Goal: Manage account settings

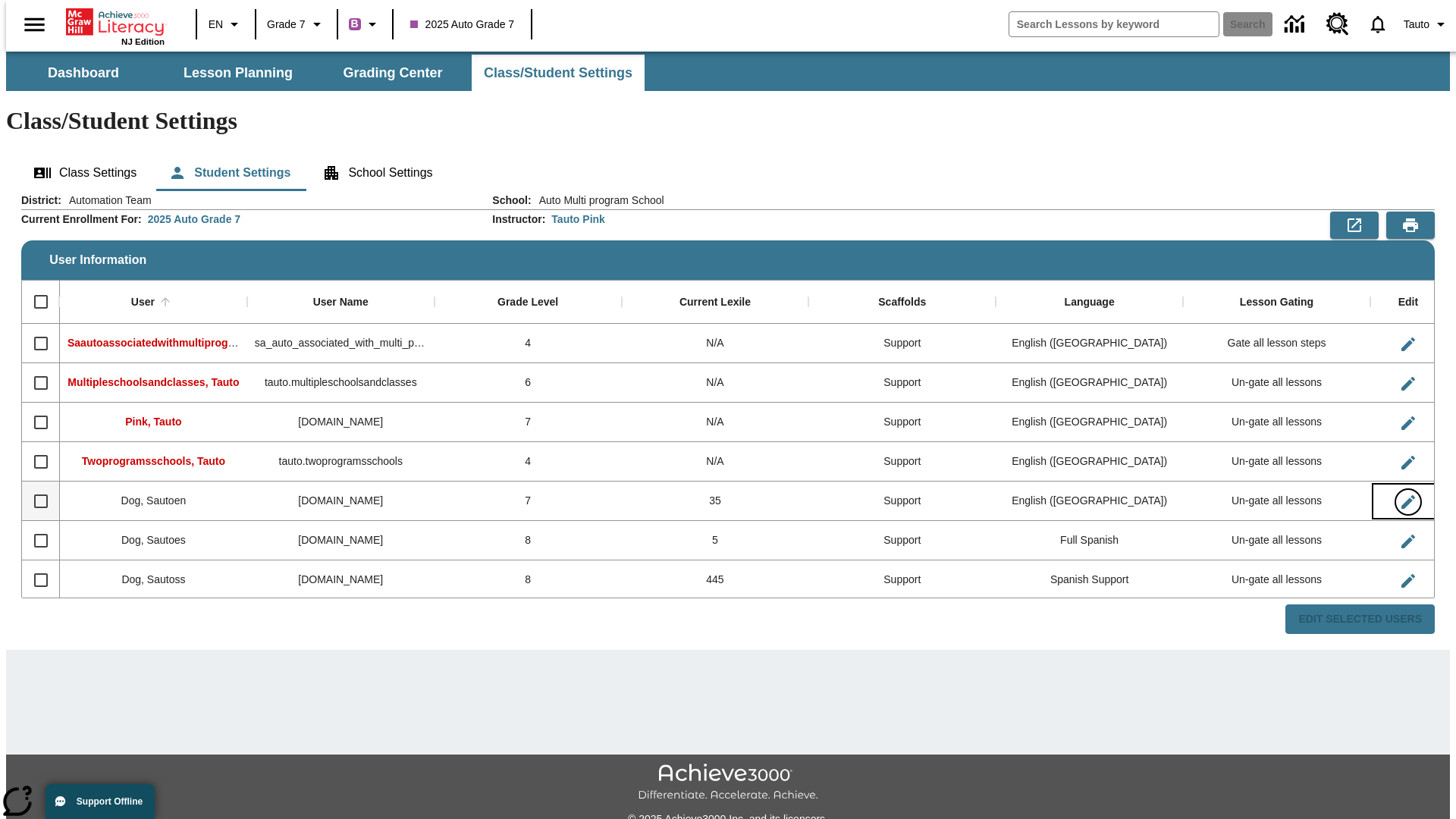
click at [1401, 495] on icon "Edit User" at bounding box center [1408, 502] width 13 height 13
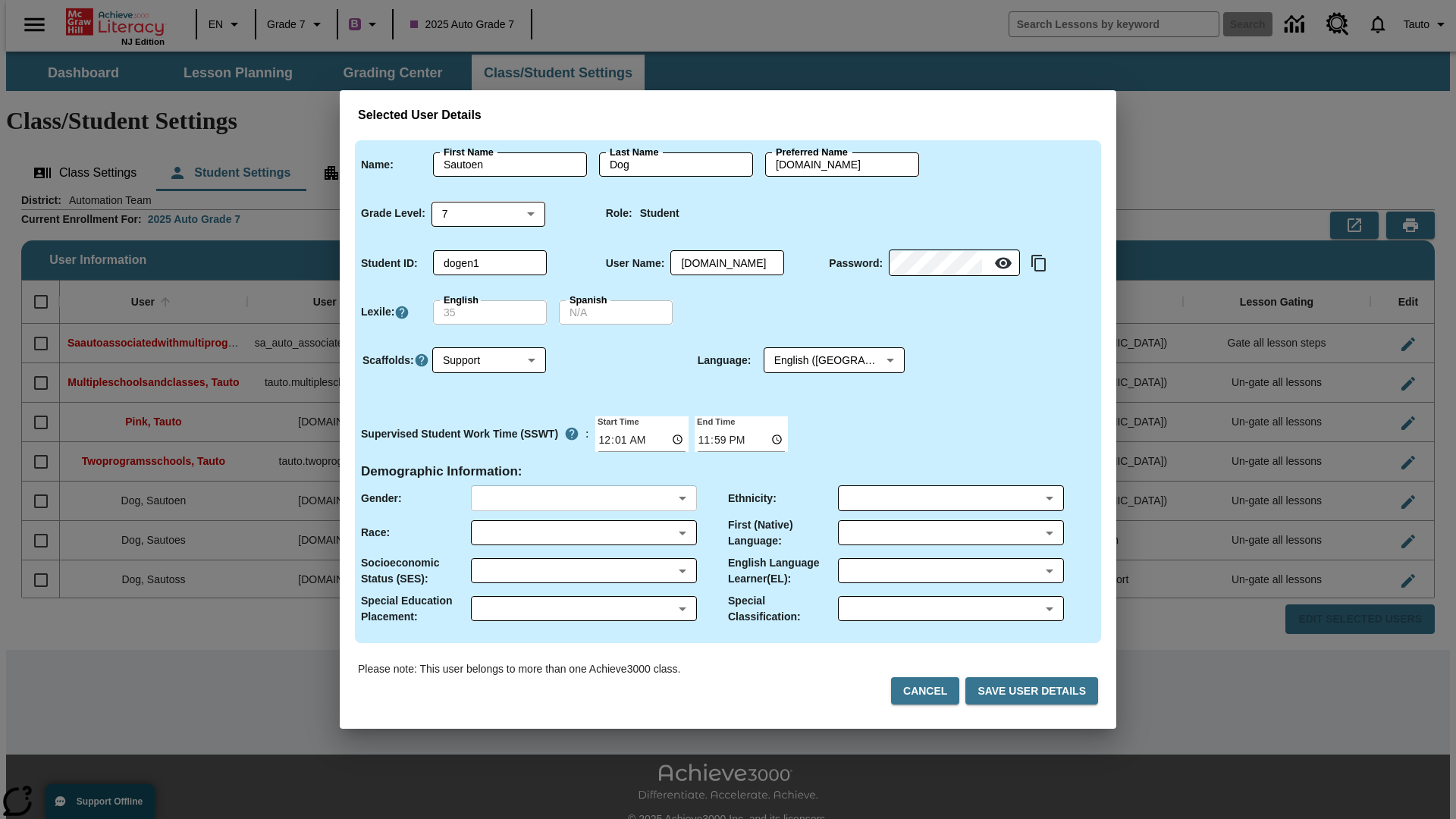
click at [583, 498] on body "Skip to main content NJ Edition EN Grade 7 B 2025 Auto Grade 7 Search 0 Tauto D…" at bounding box center [727, 452] width 1444 height 801
click at [583, 532] on body "Skip to main content NJ Edition EN Grade 7 B 2025 Auto Grade 7 Search 0 Tauto D…" at bounding box center [727, 452] width 1444 height 801
click at [583, 570] on body "Skip to main content NJ Edition EN Grade 7 B 2025 Auto Grade 7 Search 0 Tauto D…" at bounding box center [727, 452] width 1444 height 801
click at [583, 608] on body "Skip to main content NJ Edition EN Grade 7 B 2025 Auto Grade 7 Search 0 Tauto D…" at bounding box center [727, 452] width 1444 height 801
click at [950, 498] on body "Skip to main content NJ Edition EN Grade 7 B 2025 Auto Grade 7 Search 0 Tauto D…" at bounding box center [727, 452] width 1444 height 801
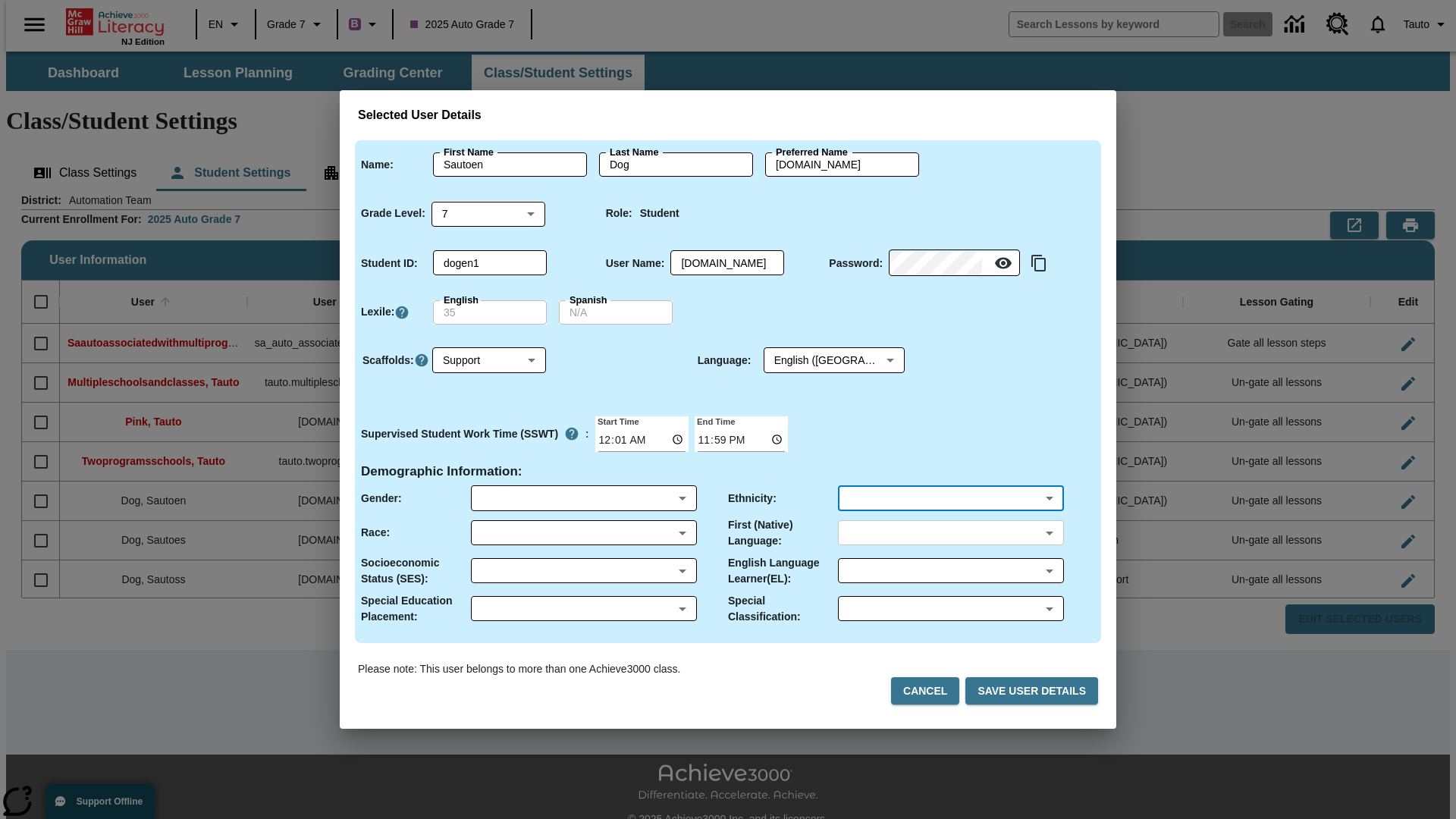
click at [950, 532] on body "Skip to main content NJ Edition EN Grade 7 B 2025 Auto Grade 7 Search 0 Tauto D…" at bounding box center [727, 452] width 1444 height 801
click at [950, 570] on body "Skip to main content NJ Edition EN Grade 7 B 2025 Auto Grade 7 Search 0 Tauto D…" at bounding box center [727, 452] width 1444 height 801
click at [950, 608] on body "Skip to main content NJ Edition EN Grade 7 B 2025 Auto Grade 7 Search 0 Tauto D…" at bounding box center [727, 452] width 1444 height 801
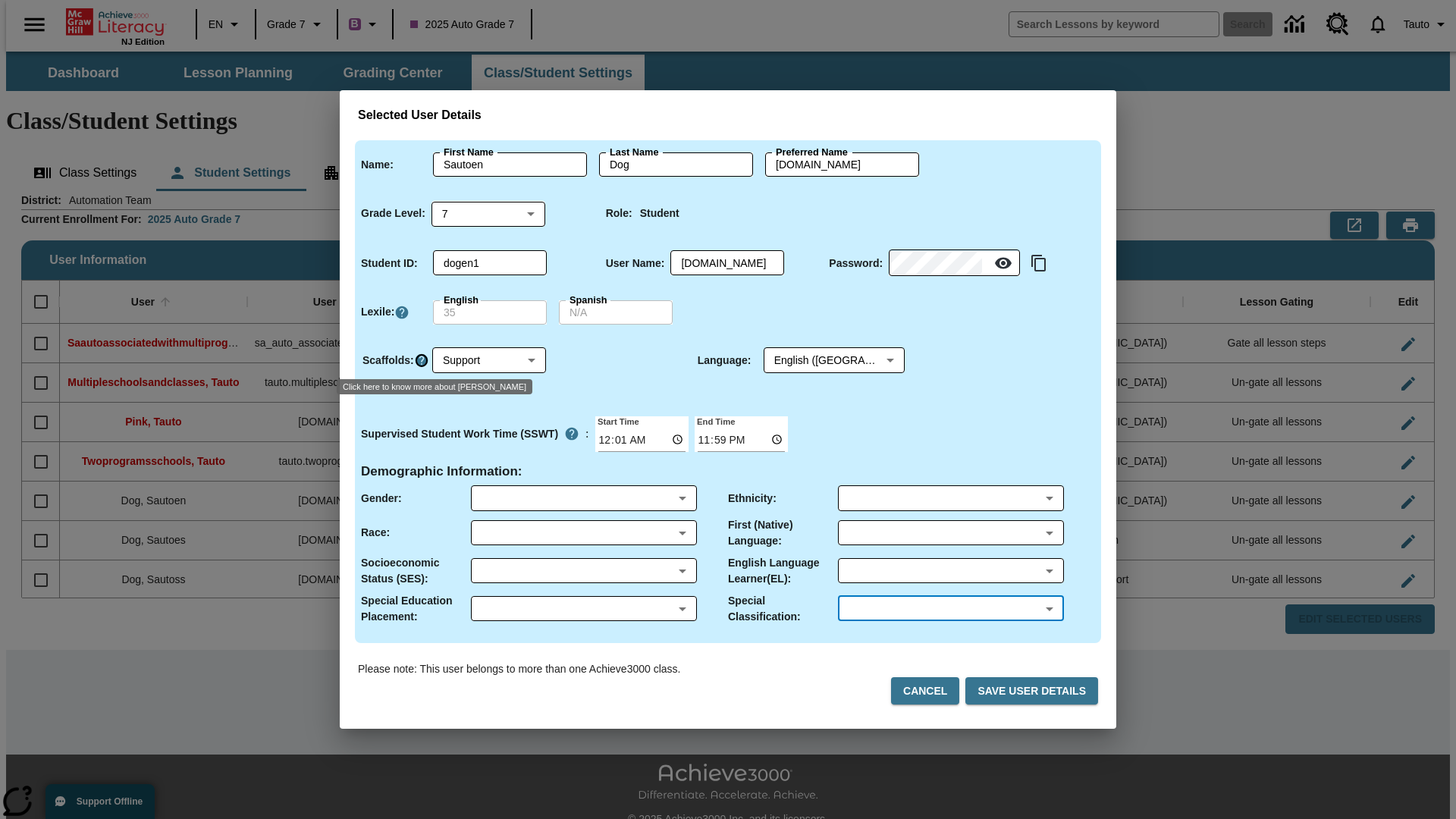
click at [420, 360] on icon "Click here to know more about Scaffolds" at bounding box center [421, 360] width 15 height 15
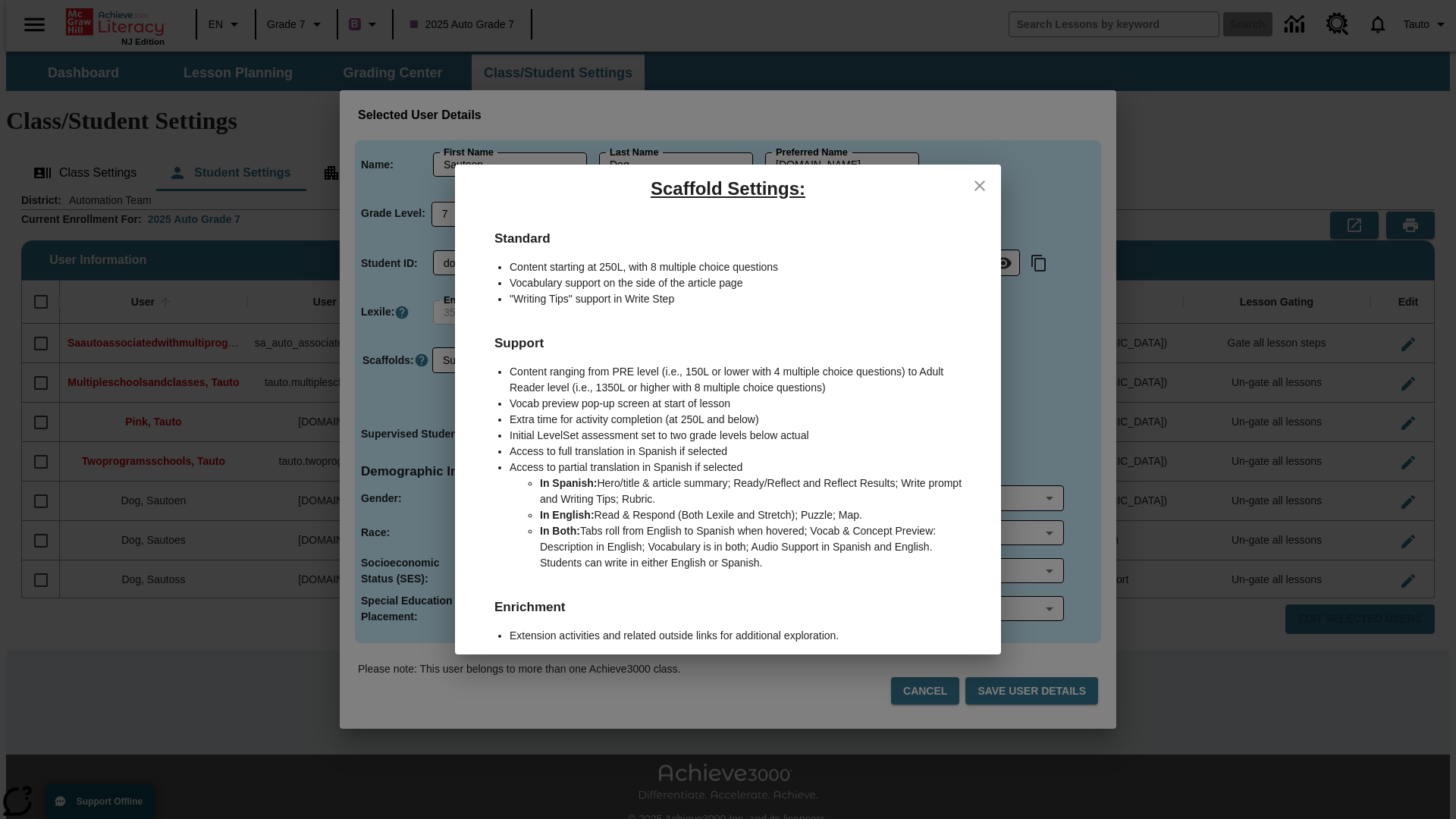
click at [980, 185] on icon "close" at bounding box center [979, 186] width 11 height 11
